Goal: Navigation & Orientation: Find specific page/section

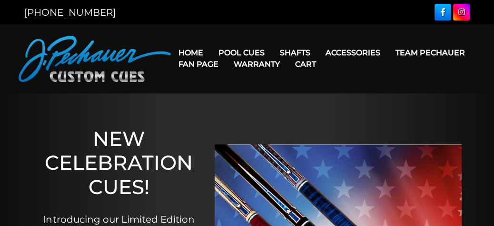
click at [388, 55] on link "Team Pechauer" at bounding box center [430, 52] width 85 height 24
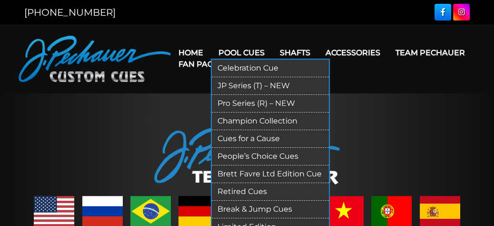
click at [263, 191] on link "Retired Cues" at bounding box center [270, 192] width 117 height 18
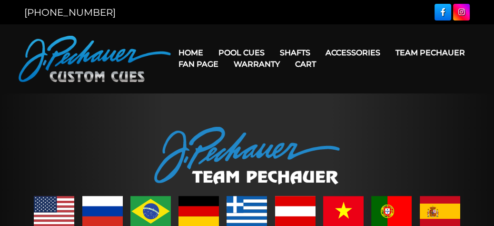
click at [388, 53] on link "Team Pechauer" at bounding box center [430, 52] width 85 height 24
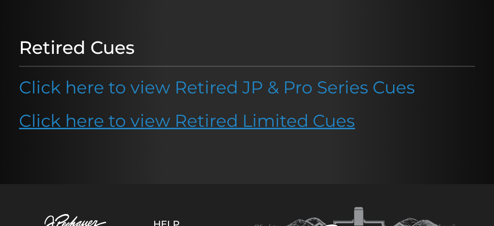
scroll to position [100, 0]
click at [207, 121] on link "Click here to view Retired Limited Cues" at bounding box center [187, 119] width 336 height 21
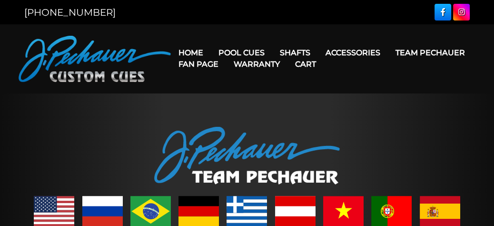
click at [388, 53] on link "Team Pechauer" at bounding box center [430, 52] width 85 height 24
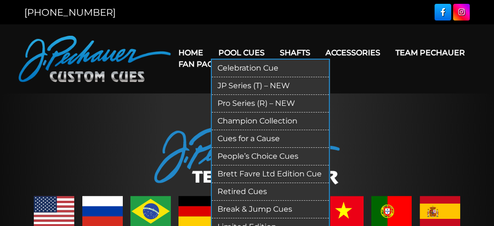
click at [250, 51] on link "Pool Cues" at bounding box center [241, 52] width 61 height 24
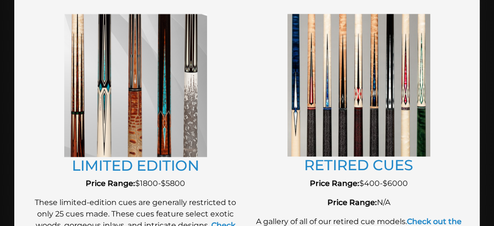
scroll to position [1153, 0]
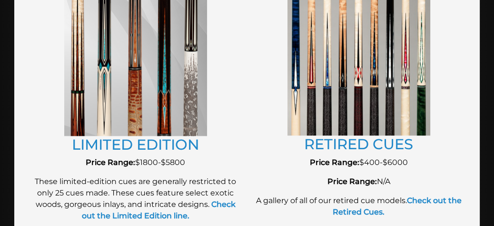
click at [163, 114] on img at bounding box center [135, 64] width 143 height 143
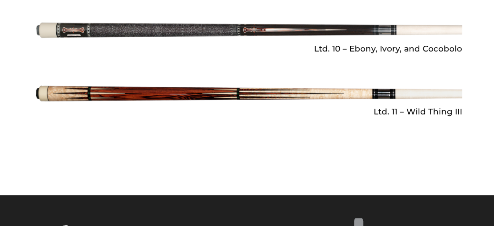
scroll to position [1404, 0]
